Goal: Check status

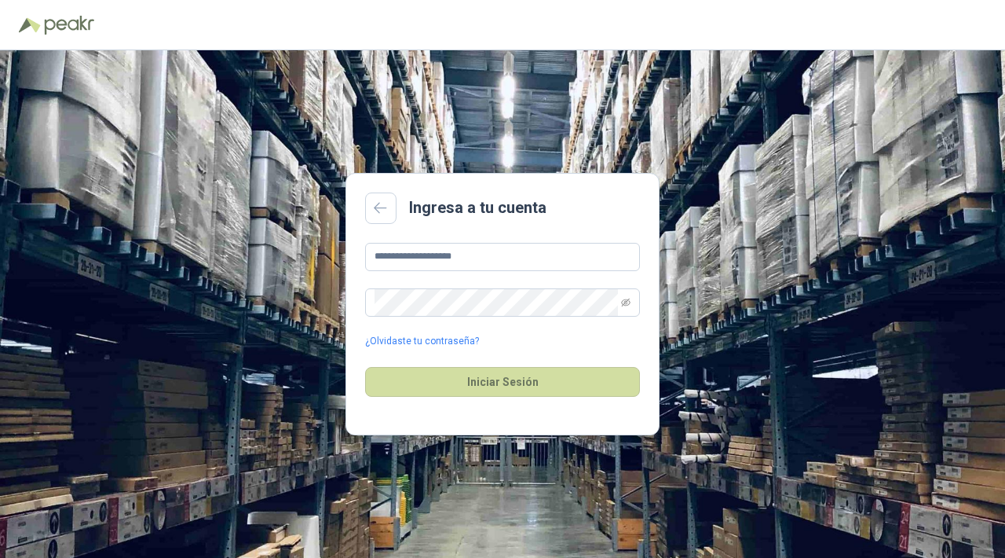
type input "**********"
click at [503, 382] on button "Iniciar Sesión" at bounding box center [502, 382] width 275 height 30
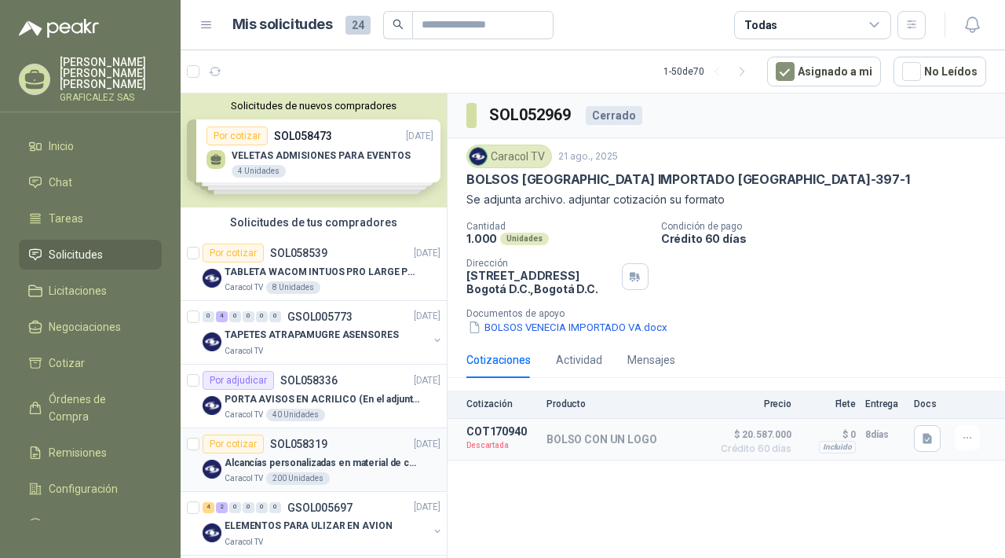
click at [337, 450] on div "Por cotizar SOL058319 [DATE]" at bounding box center [322, 443] width 238 height 19
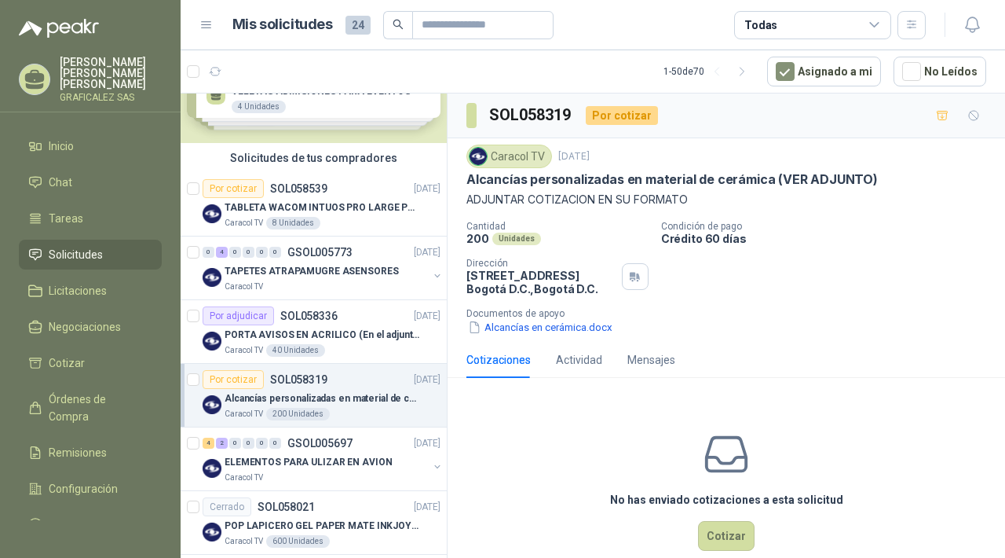
scroll to position [69, 0]
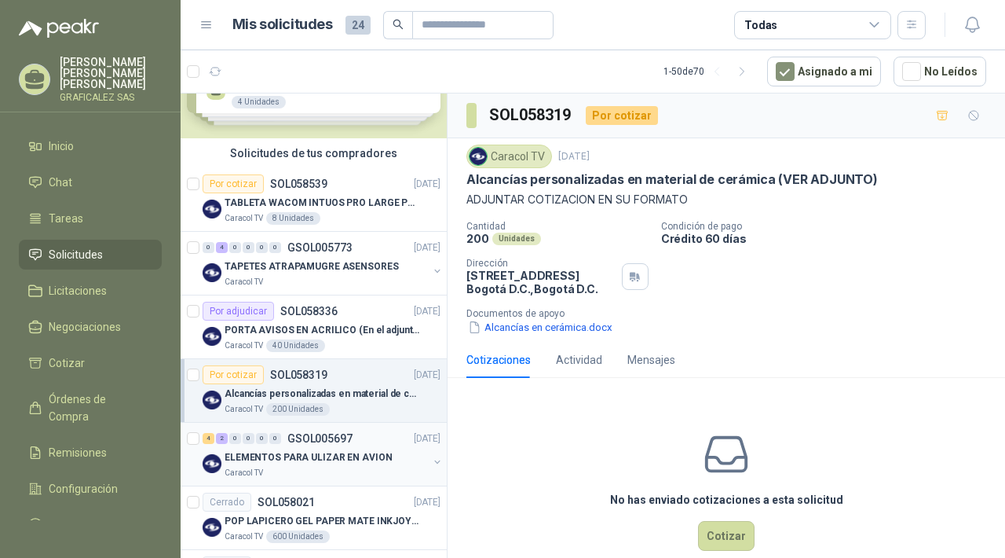
click at [390, 466] on div "Caracol TV" at bounding box center [326, 472] width 203 height 13
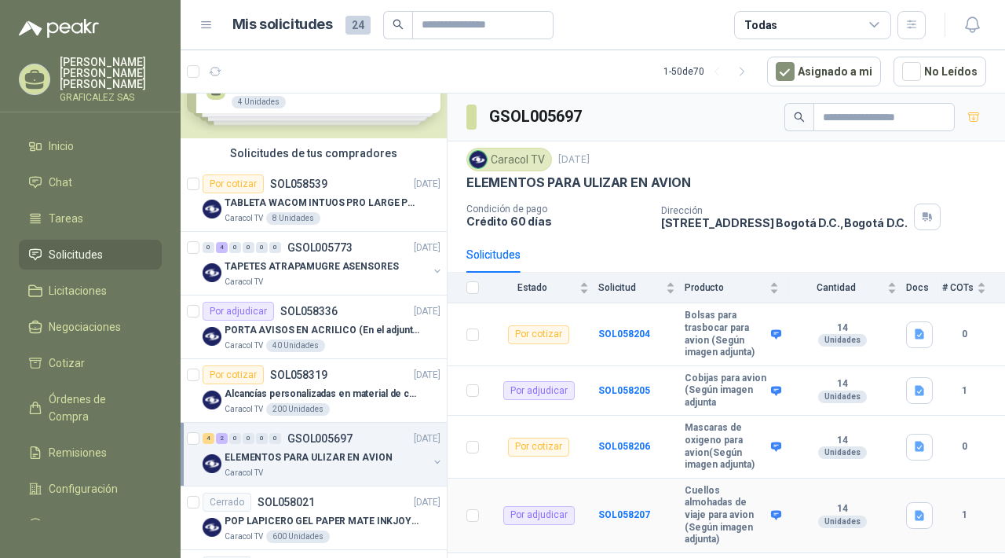
scroll to position [103, 0]
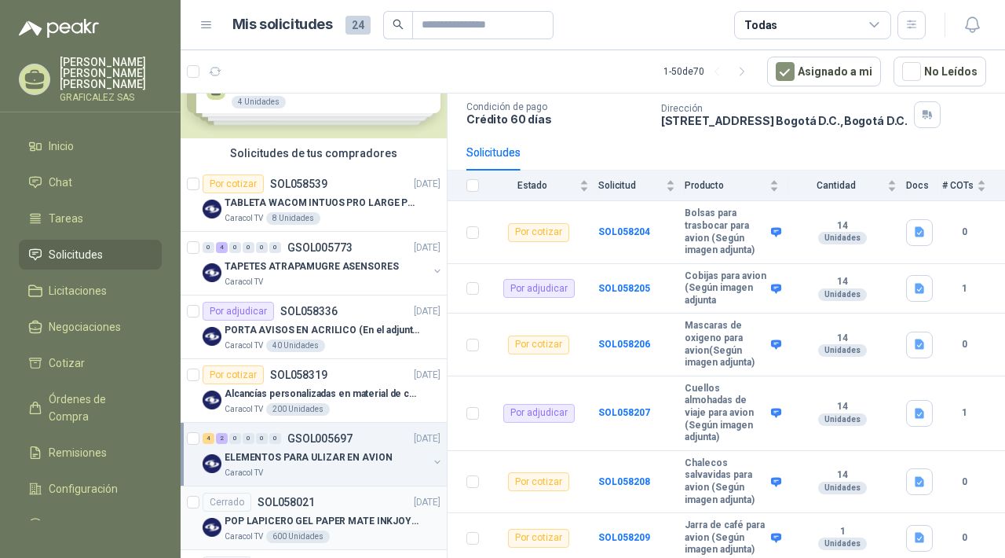
click at [345, 506] on div "Cerrado SOL058021 [DATE] POP LAPICERO GEL PAPER MATE INKJOY 0.7 (Revisar el adj…" at bounding box center [322, 517] width 238 height 50
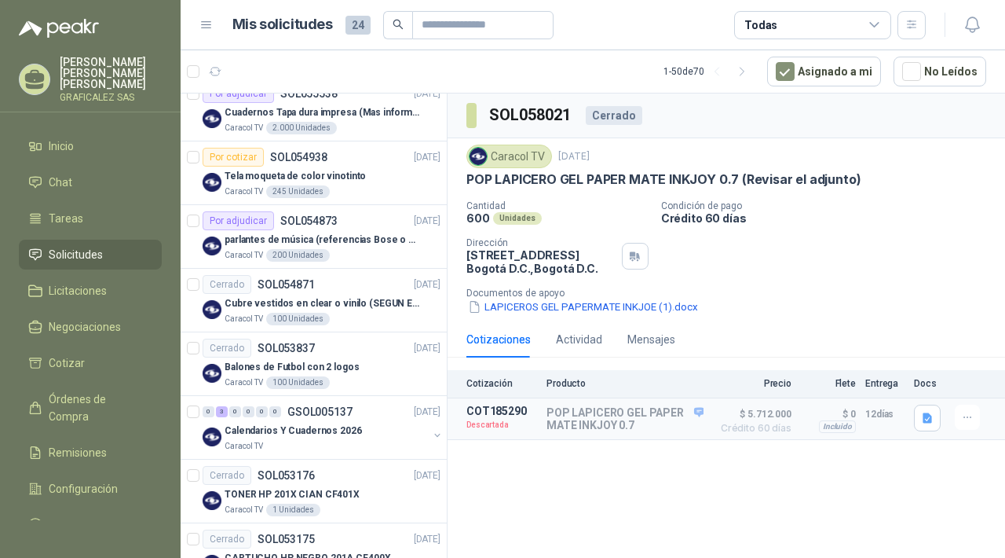
scroll to position [998, 0]
